Goal: Use online tool/utility: Utilize a website feature to perform a specific function

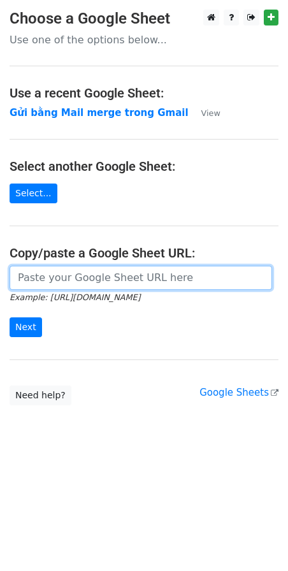
click at [112, 279] on input "url" at bounding box center [141, 278] width 263 height 24
paste input "https://docs.google.com/spreadsheets/d/1cjVd6gRPH9KNXuA38ONzmLVpR97er3TsyXYcOIG…"
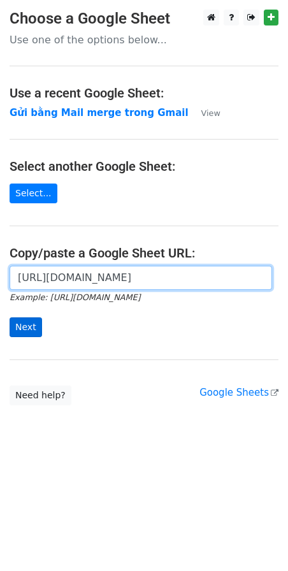
type input "https://docs.google.com/spreadsheets/d/1cjVd6gRPH9KNXuA38ONzmLVpR97er3TsyXYcOIG…"
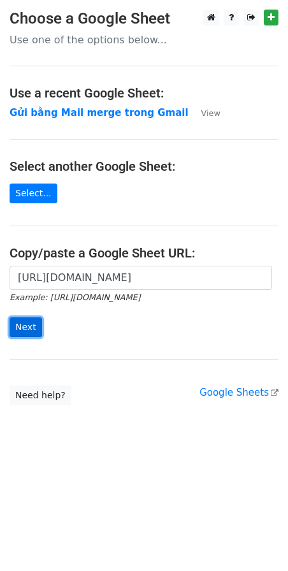
click at [15, 324] on input "Next" at bounding box center [26, 327] width 33 height 20
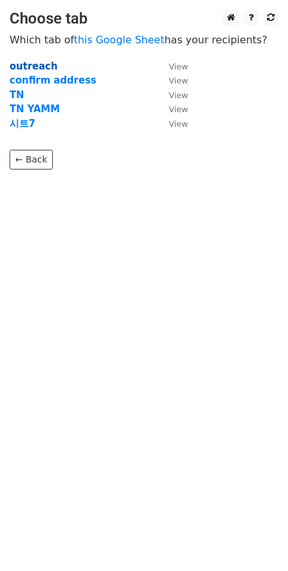
click at [34, 68] on strong "outreach" at bounding box center [34, 66] width 48 height 11
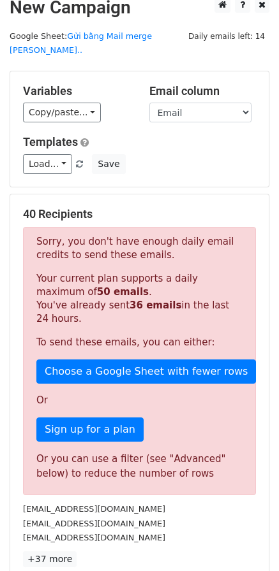
scroll to position [200, 0]
